Goal: Navigation & Orientation: Find specific page/section

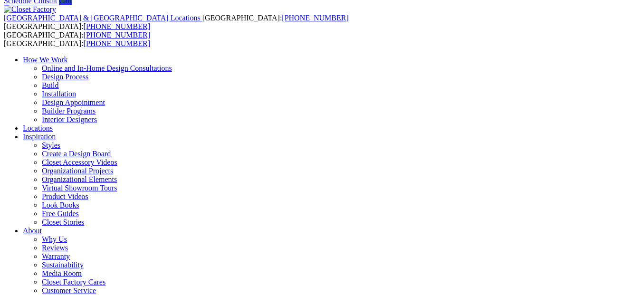
scroll to position [87, 0]
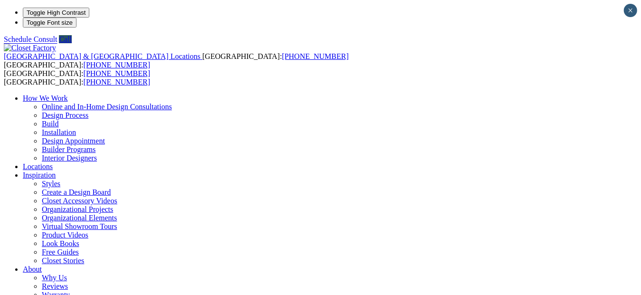
type input "****"
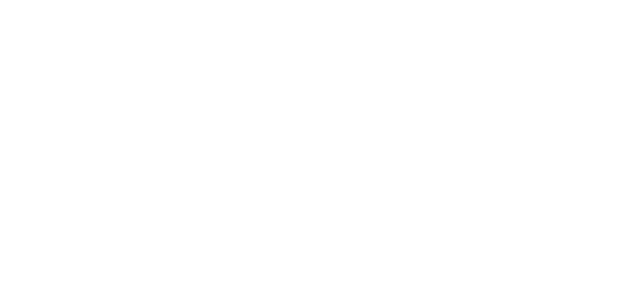
scroll to position [1457, 0]
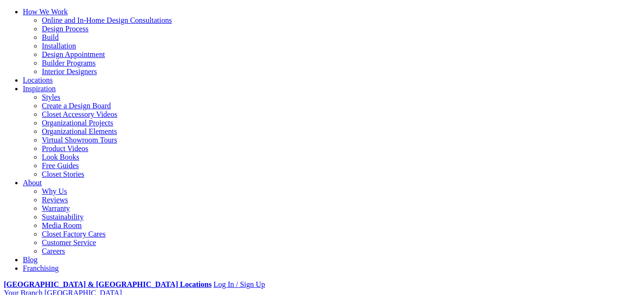
scroll to position [0, 0]
